Goal: Task Accomplishment & Management: Manage account settings

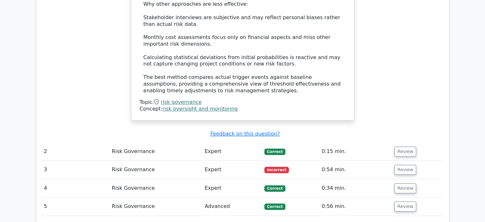
scroll to position [696, 0]
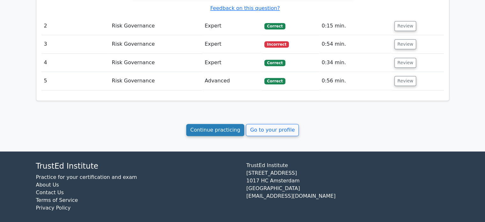
click at [213, 124] on link "Continue practicing" at bounding box center [215, 130] width 58 height 12
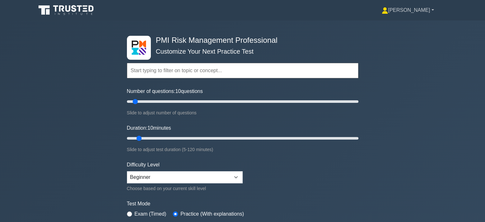
click at [419, 9] on link "[PERSON_NAME]" at bounding box center [408, 10] width 83 height 13
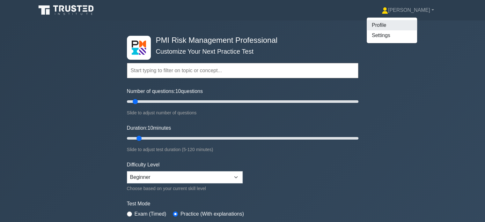
click at [409, 25] on link "Profile" at bounding box center [392, 25] width 50 height 10
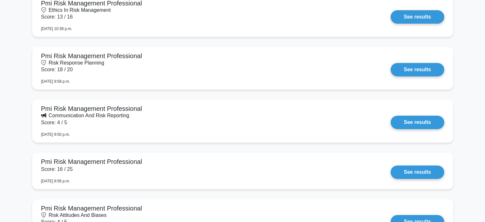
scroll to position [2908, 0]
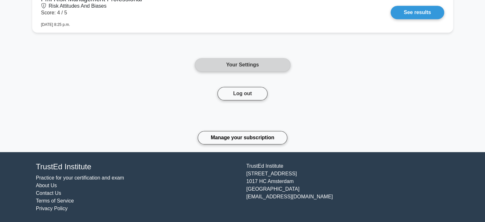
click at [273, 60] on link "Your Settings" at bounding box center [243, 64] width 96 height 13
